Goal: Transaction & Acquisition: Purchase product/service

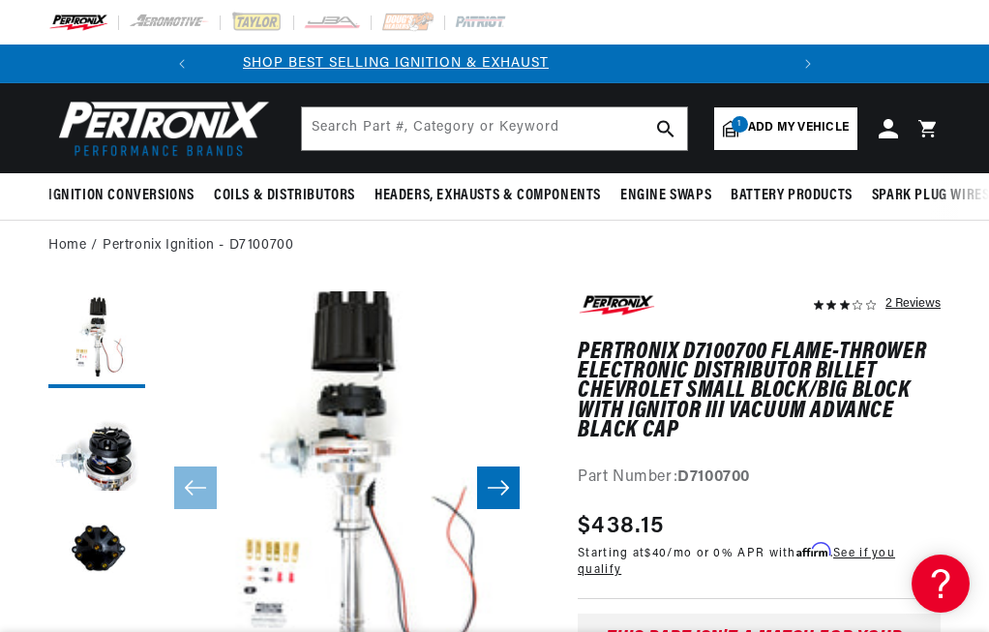
scroll to position [0, 586]
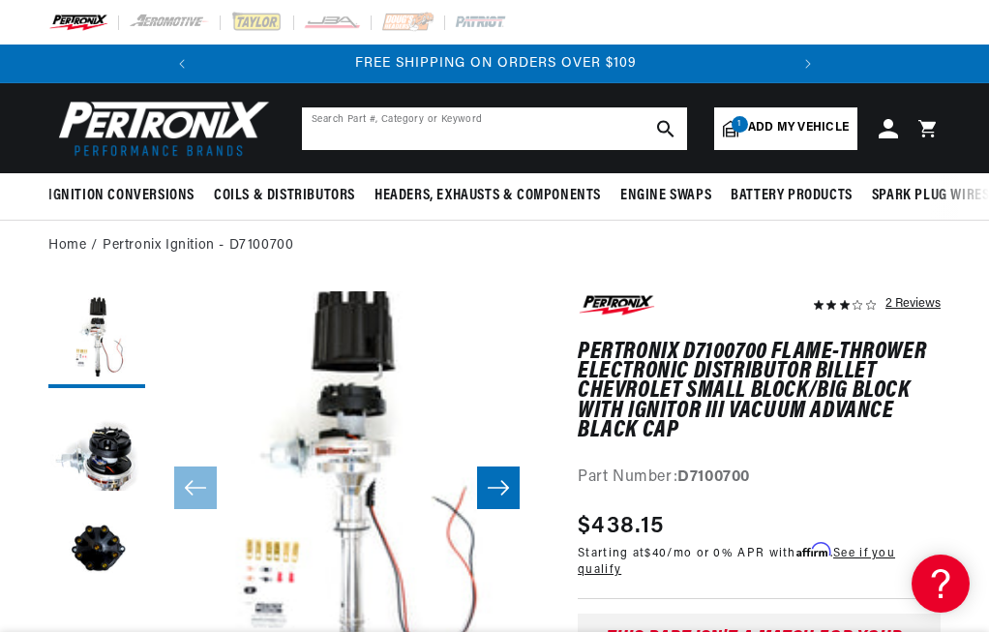
click at [470, 137] on input "text" at bounding box center [494, 128] width 385 height 43
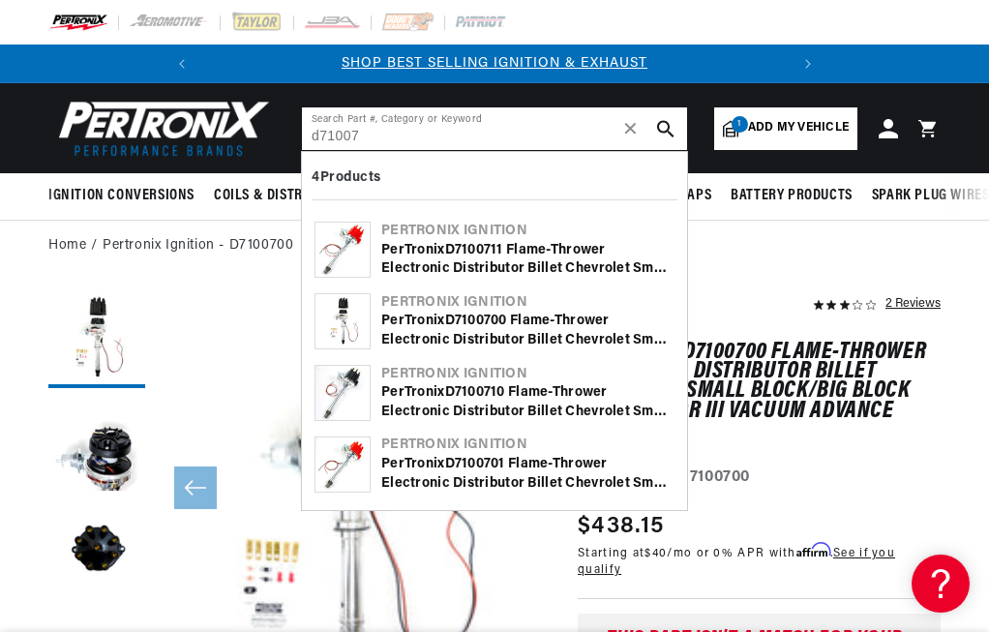
type input "d71007"
click at [664, 131] on use "search button" at bounding box center [665, 128] width 16 height 16
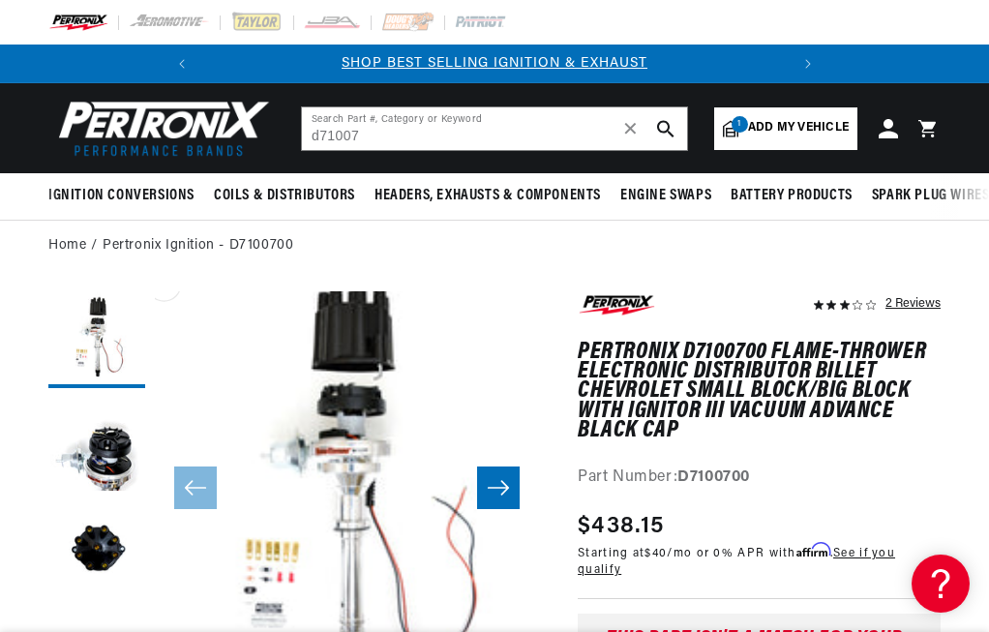
scroll to position [0, 586]
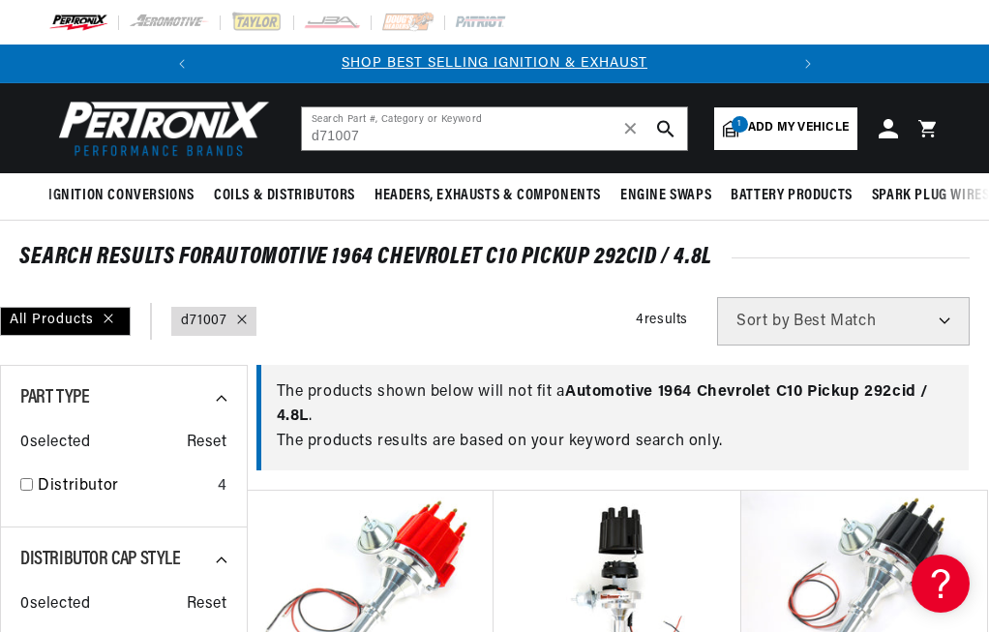
click at [543, 152] on header "BETTER SEARCH RESULTS Add your vehicle's year, make, and model to find parts be…" at bounding box center [494, 128] width 989 height 90
click at [543, 134] on input "d71007" at bounding box center [494, 128] width 385 height 43
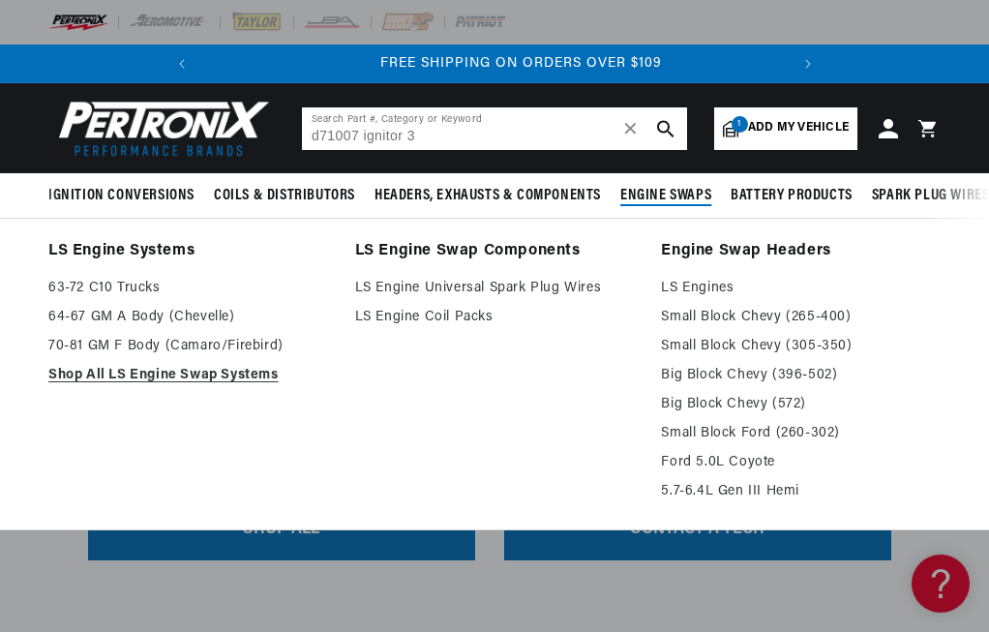
scroll to position [0, 586]
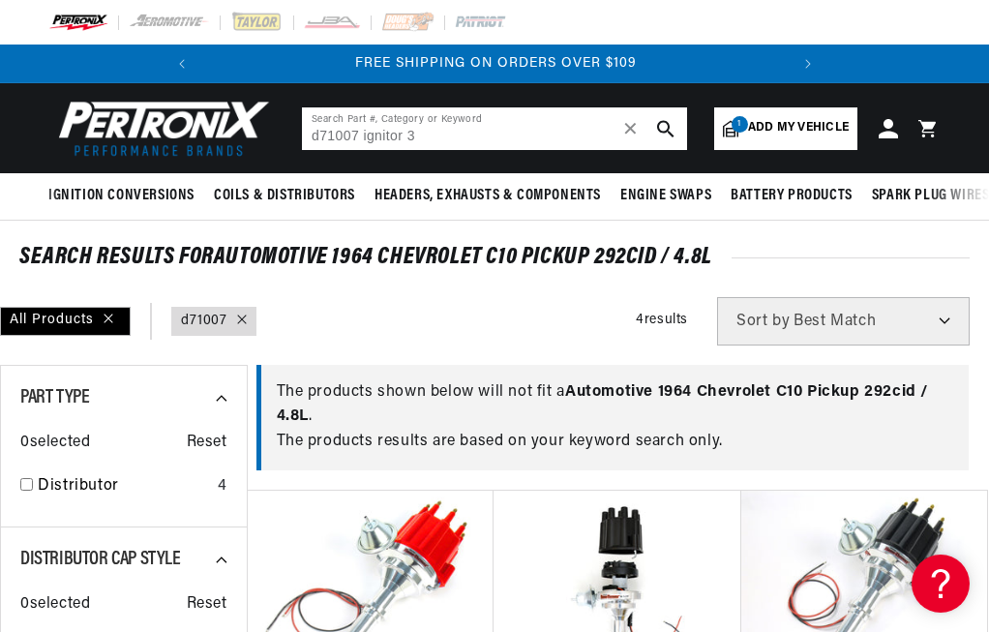
type input "d71007"
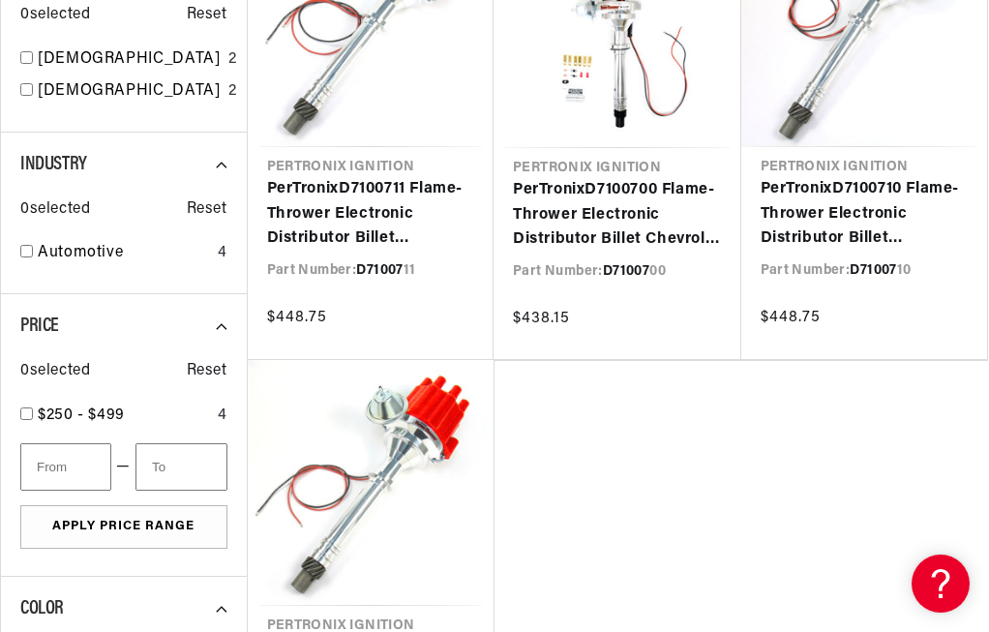
scroll to position [871, 0]
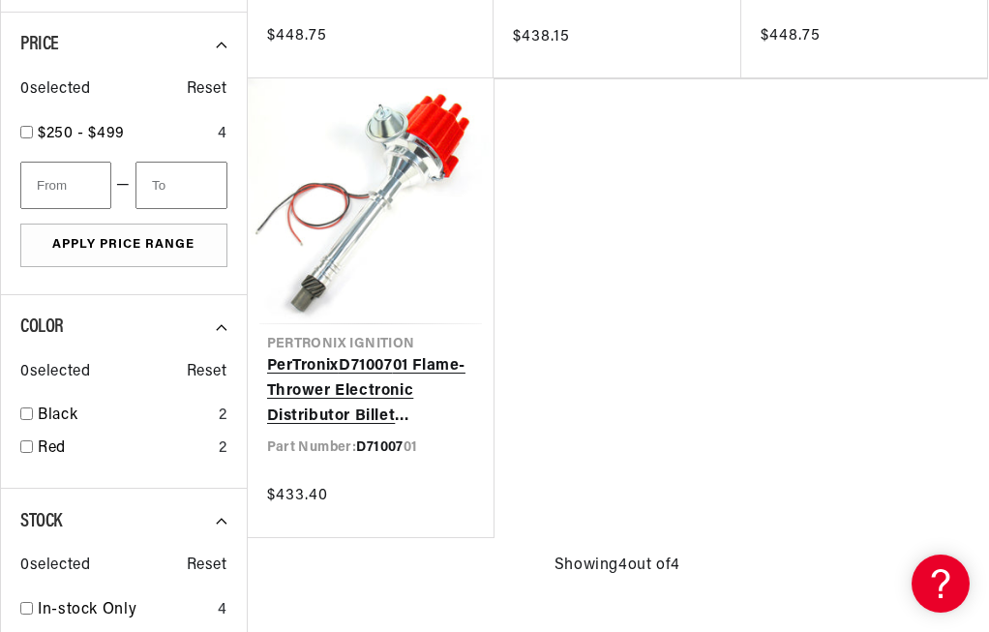
click at [367, 392] on link "PerTronix D71007 01 Flame-Thrower Electronic Distributor Billet Chevrolet Small…" at bounding box center [371, 391] width 208 height 74
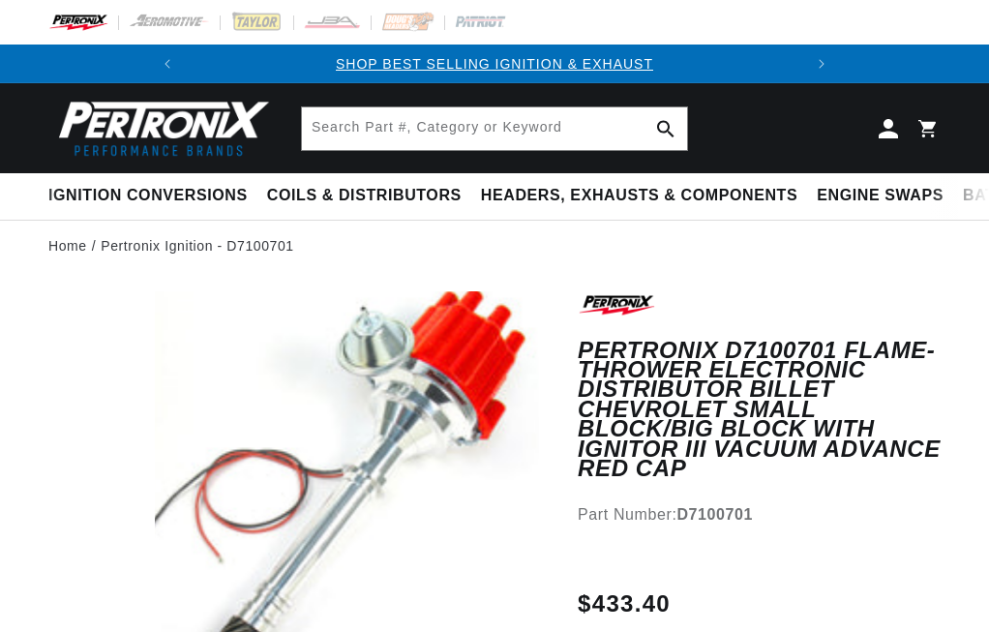
scroll to position [39, 0]
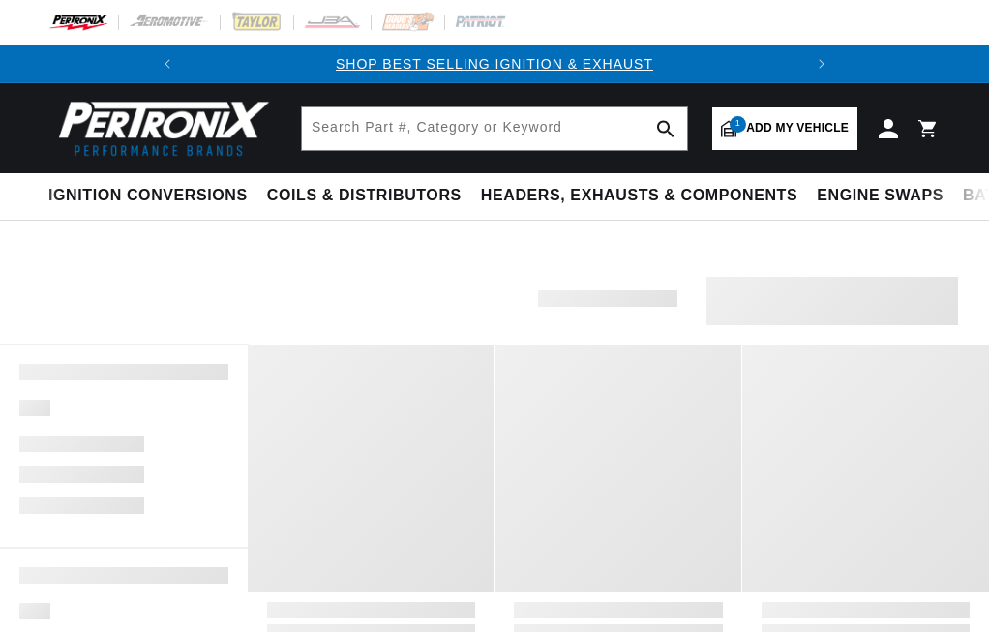
scroll to position [580, 0]
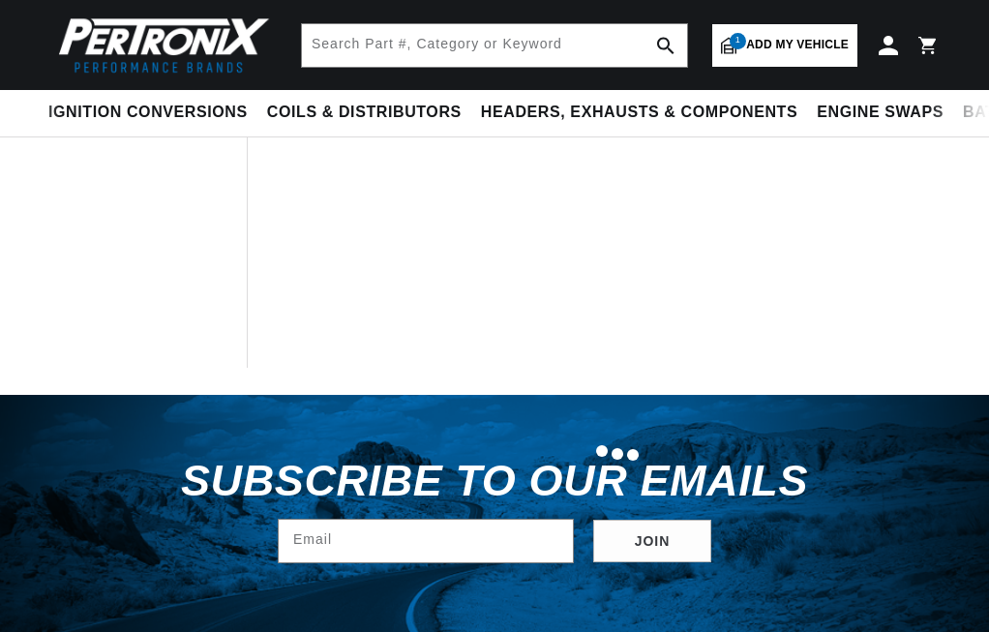
type input "d71007"
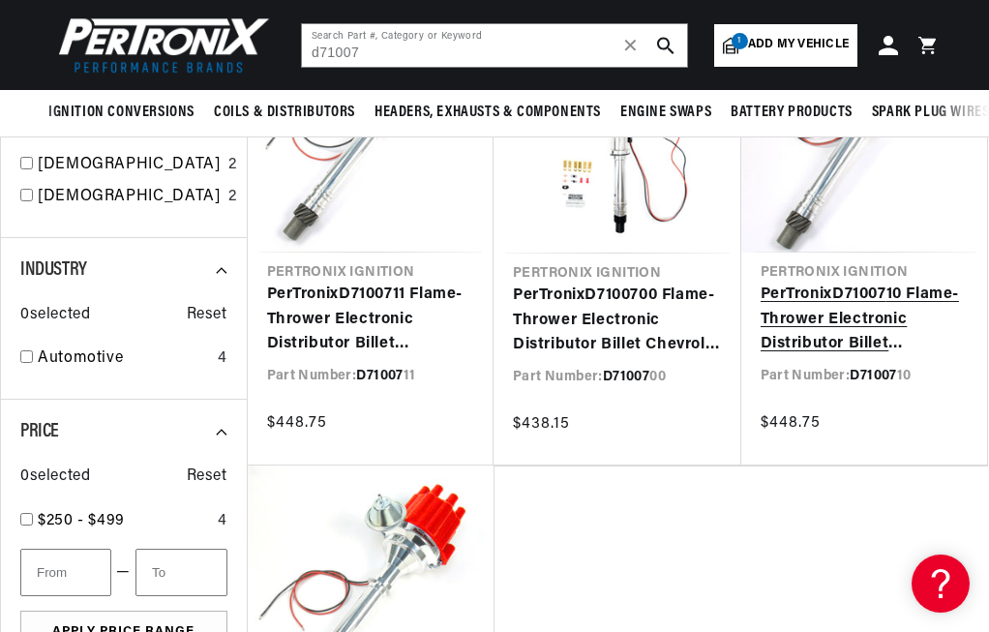
scroll to position [0, 0]
click at [885, 315] on link "PerTronix D71007 10 Flame-Thrower Electronic Distributor Billet Chevrolet Small…" at bounding box center [864, 319] width 208 height 74
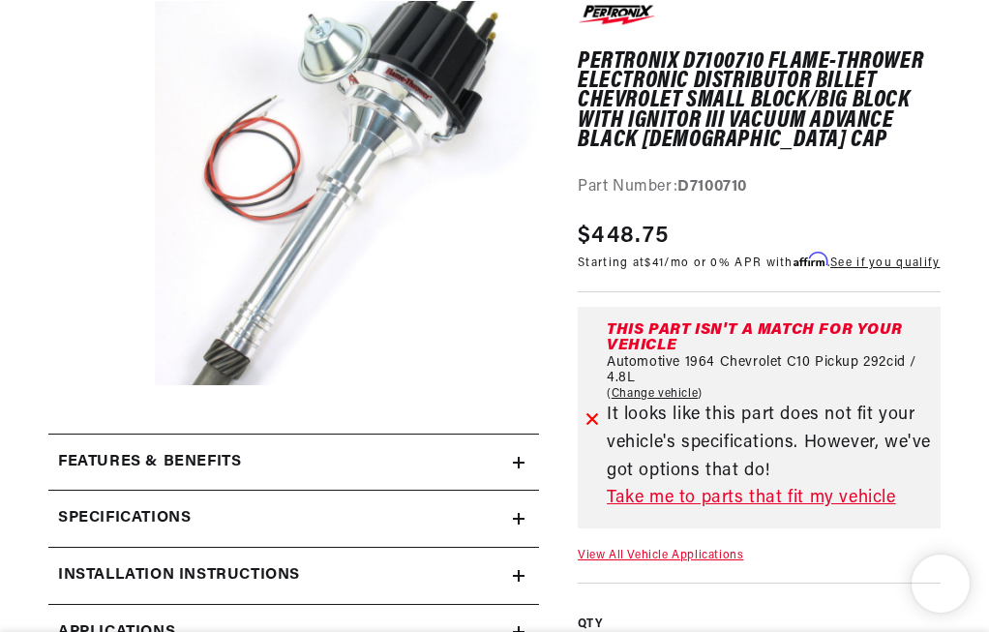
scroll to position [484, 0]
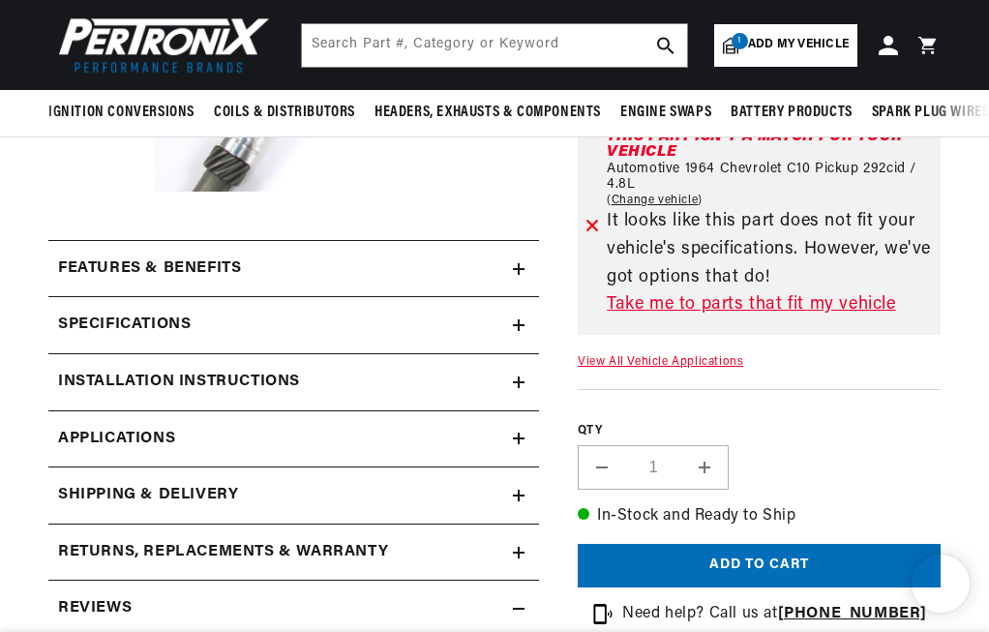
drag, startPoint x: 696, startPoint y: 255, endPoint x: 760, endPoint y: 254, distance: 63.9
drag, startPoint x: 760, startPoint y: 253, endPoint x: 759, endPoint y: 243, distance: 10.7
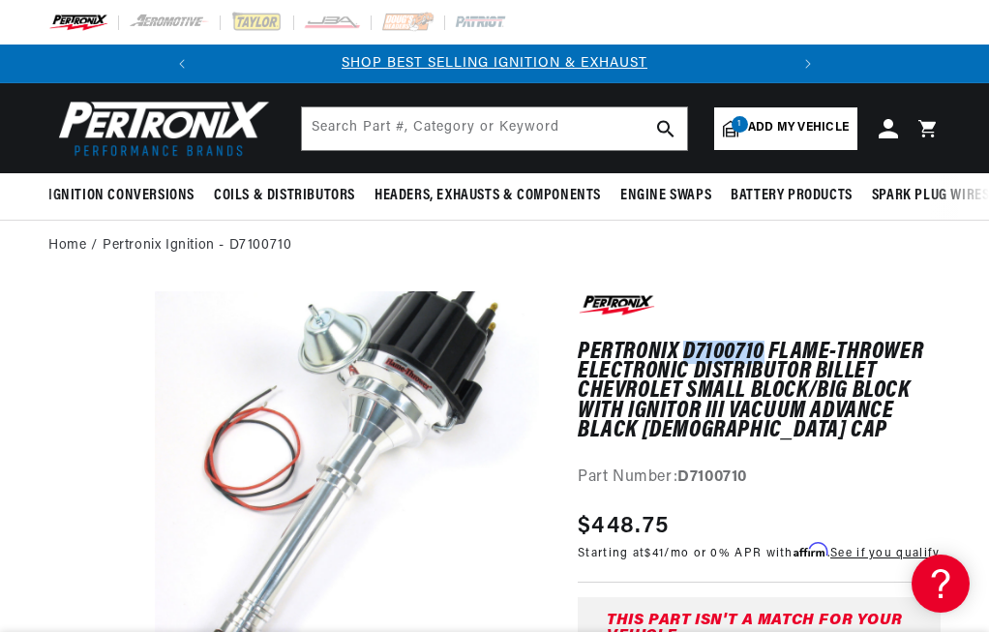
scroll to position [0, 586]
click at [792, 372] on h1 "PerTronix D7100710 Flame-Thrower Electronic Distributor Billet Chevrolet Small …" at bounding box center [758, 391] width 363 height 99
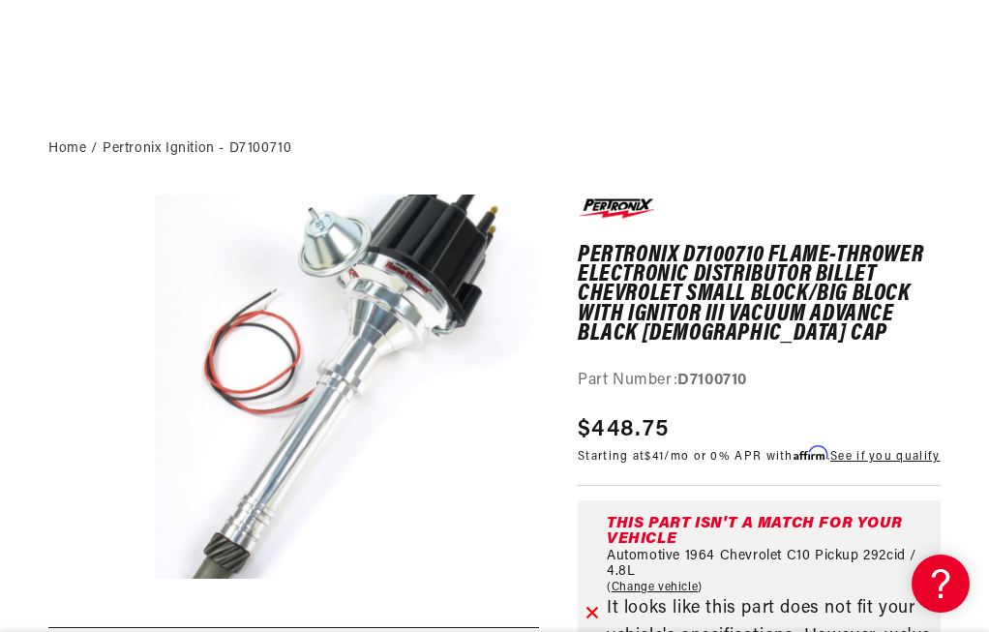
click at [689, 337] on h1 "PerTronix D7100710 Flame-Thrower Electronic Distributor Billet Chevrolet Small …" at bounding box center [758, 295] width 363 height 99
